Goal: Task Accomplishment & Management: Manage account settings

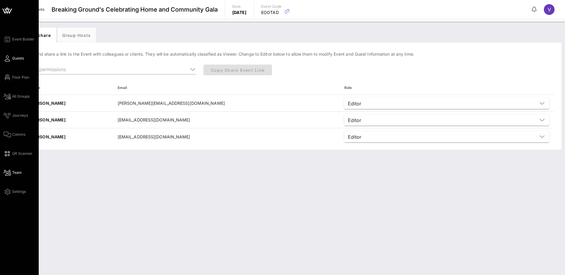
click at [13, 58] on span "Guests" at bounding box center [18, 58] width 12 height 5
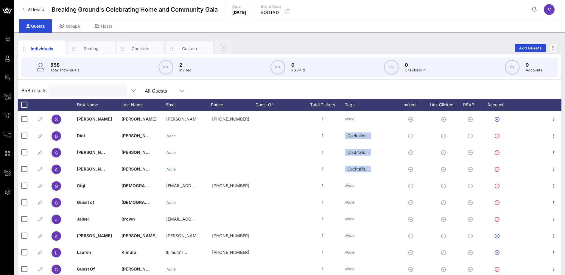
click at [63, 91] on input "text" at bounding box center [87, 91] width 70 height 8
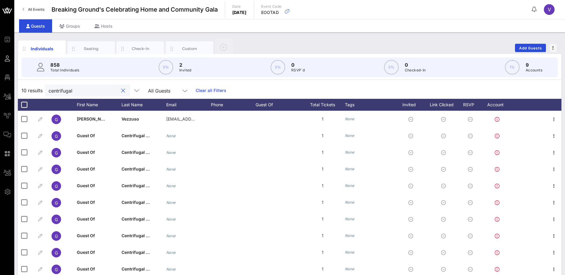
type input "centrifugal"
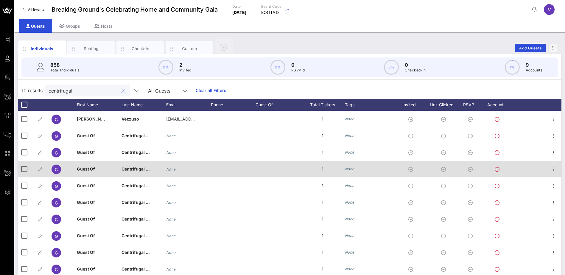
scroll to position [20, 0]
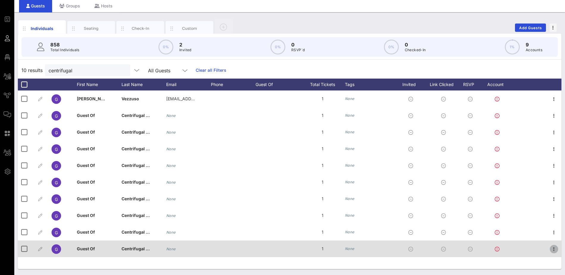
click at [555, 249] on icon "button" at bounding box center [554, 249] width 7 height 7
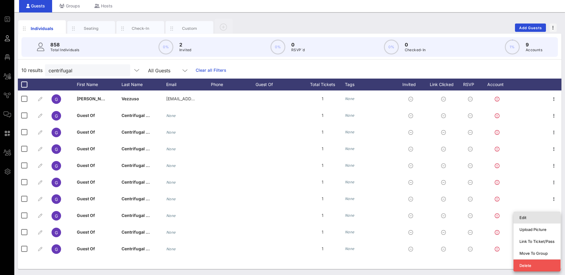
click at [523, 217] on div "Edit" at bounding box center [537, 217] width 35 height 5
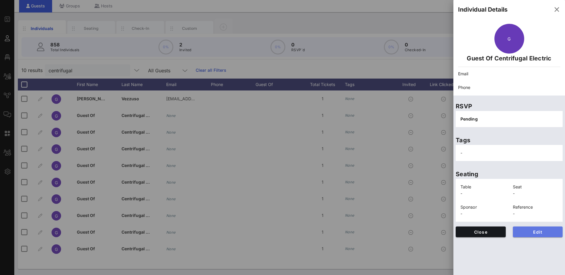
click at [542, 231] on span "Edit" at bounding box center [538, 232] width 41 height 5
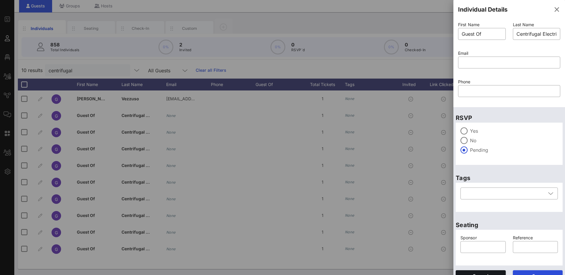
scroll to position [10, 0]
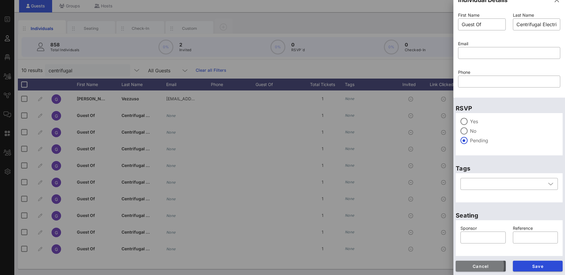
click at [493, 269] on span "Cancel" at bounding box center [481, 266] width 41 height 5
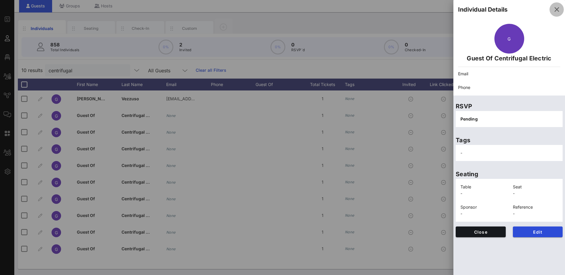
click at [556, 9] on icon "button" at bounding box center [556, 9] width 7 height 7
